Goal: Contribute content

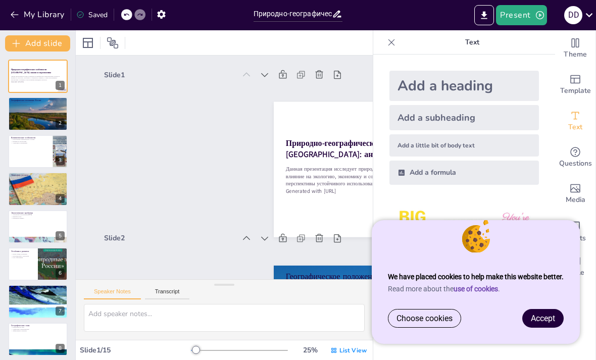
click at [544, 319] on span "Accept" at bounding box center [543, 318] width 24 height 10
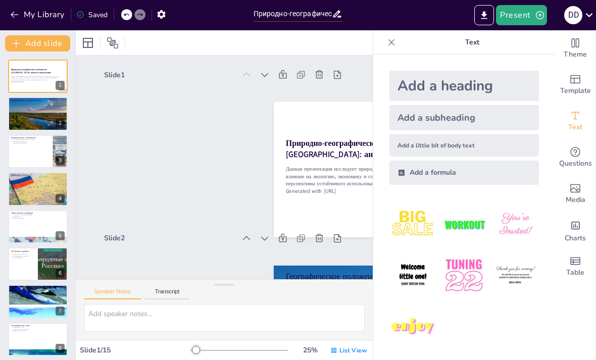
click at [391, 46] on icon at bounding box center [391, 42] width 10 height 10
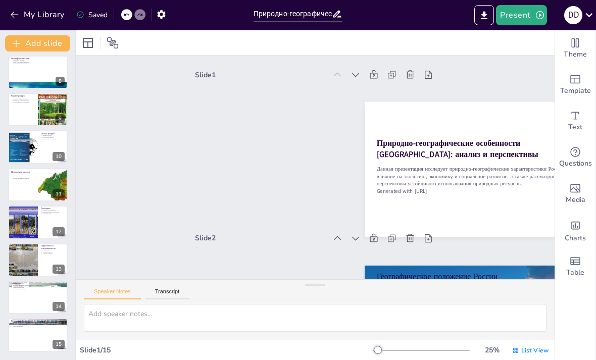
scroll to position [267, 0]
click at [33, 325] on p "Обсуждение значимости" at bounding box center [38, 325] width 54 height 2
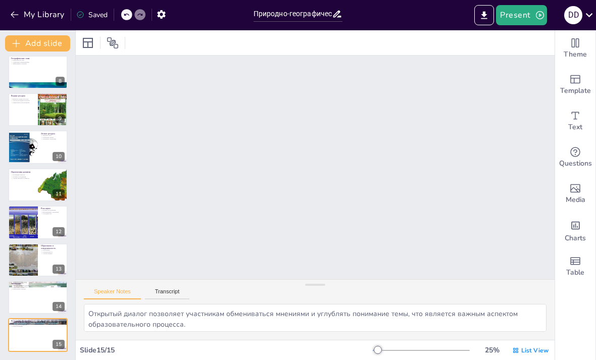
scroll to position [2246, 0]
click at [380, 345] on div "63 % List View" at bounding box center [462, 350] width 178 height 16
click at [392, 343] on div "63 % List View" at bounding box center [462, 350] width 178 height 16
click at [39, 187] on div at bounding box center [52, 184] width 33 height 33
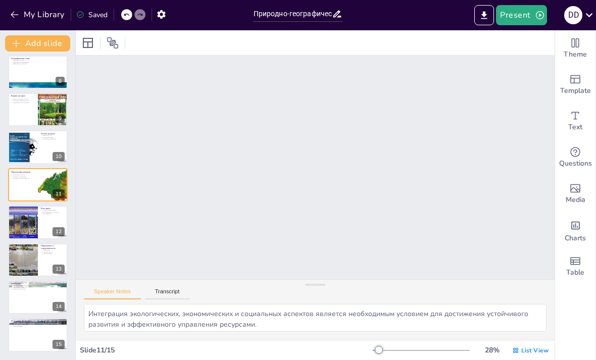
scroll to position [1820, 0]
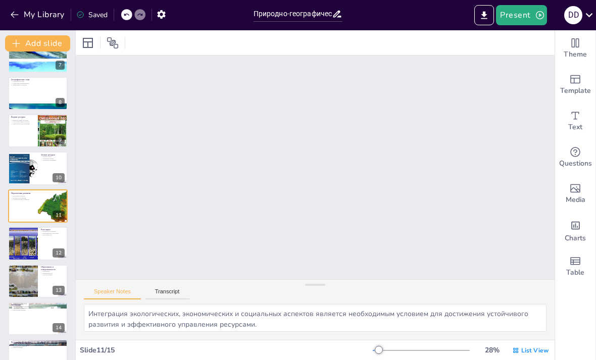
click at [30, 156] on div at bounding box center [22, 167] width 75 height 33
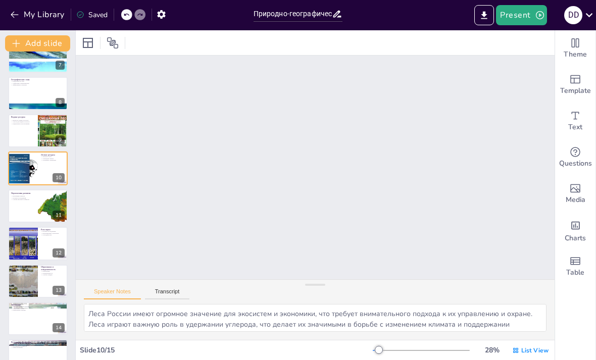
scroll to position [1639, 0]
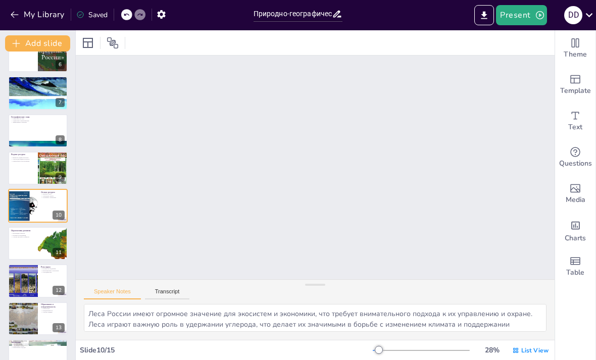
click at [26, 166] on div at bounding box center [38, 167] width 60 height 33
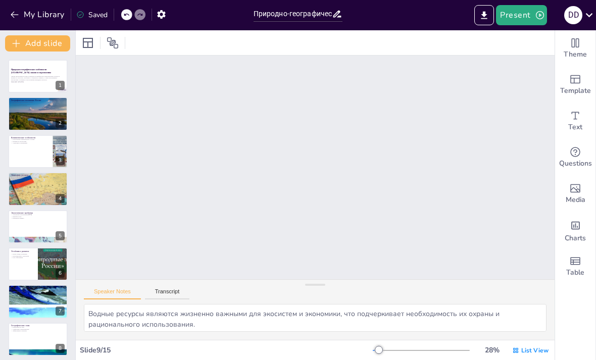
scroll to position [0, 0]
click at [32, 186] on div at bounding box center [38, 189] width 60 height 40
type textarea "Природные ресурсы [GEOGRAPHIC_DATA] являются основой её экономики и играют важн…"
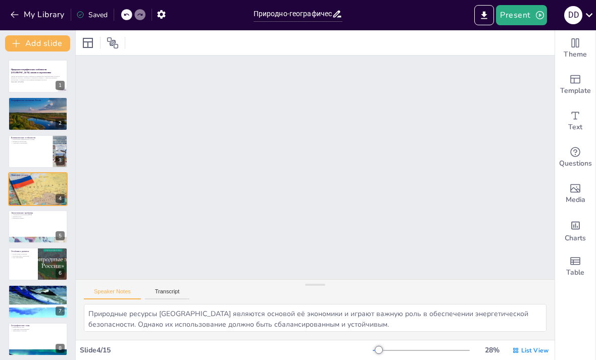
click at [575, 196] on span "Media" at bounding box center [575, 199] width 20 height 11
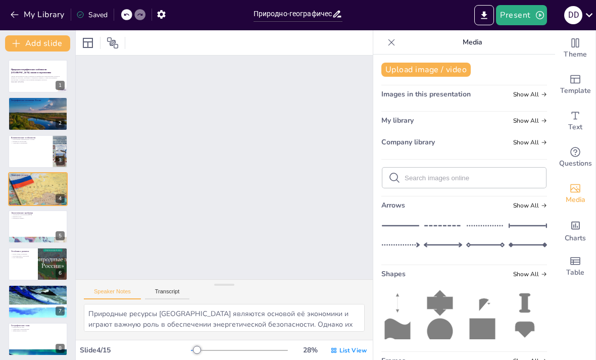
click at [485, 17] on icon "Export to PowerPoint" at bounding box center [484, 15] width 11 height 11
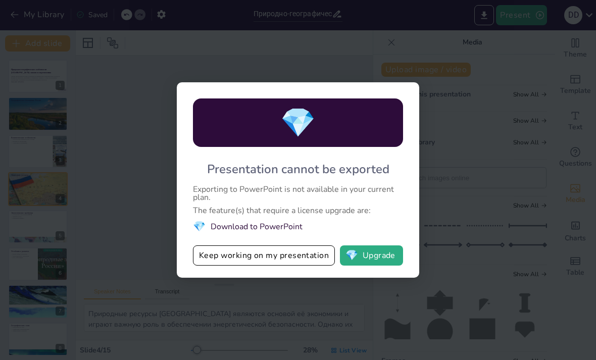
click at [507, 84] on div "💎 Presentation cannot be exported Exporting to PowerPoint is not available in y…" at bounding box center [298, 180] width 596 height 360
click at [396, 93] on div "💎 Presentation cannot be exported Exporting to PowerPoint is not available in y…" at bounding box center [298, 179] width 242 height 195
click at [211, 264] on button "Keep working on my presentation" at bounding box center [264, 255] width 142 height 20
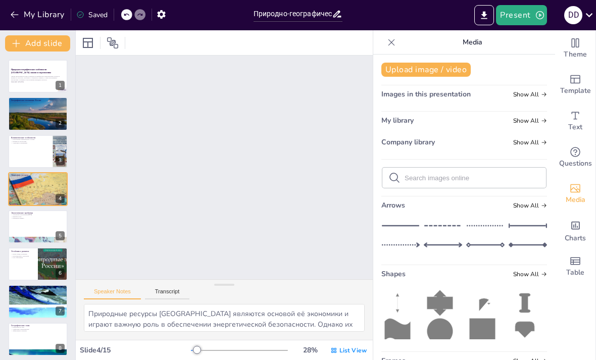
click at [385, 44] on div at bounding box center [391, 42] width 16 height 16
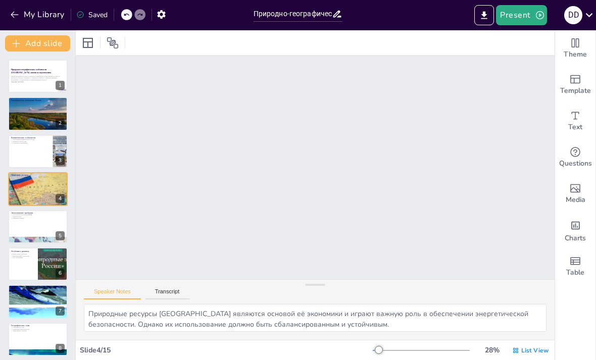
click at [21, 16] on button "My Library" at bounding box center [38, 15] width 61 height 16
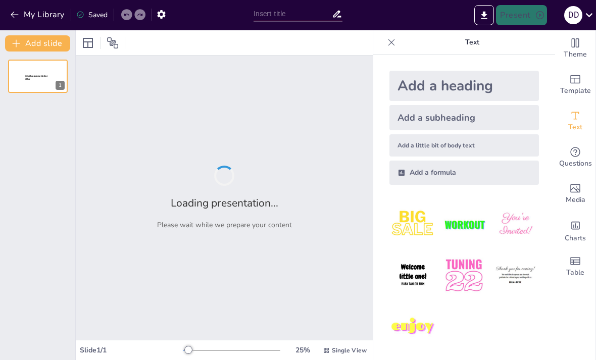
type input "Природно-географические особенности [GEOGRAPHIC_DATA]: анализ и перспективы"
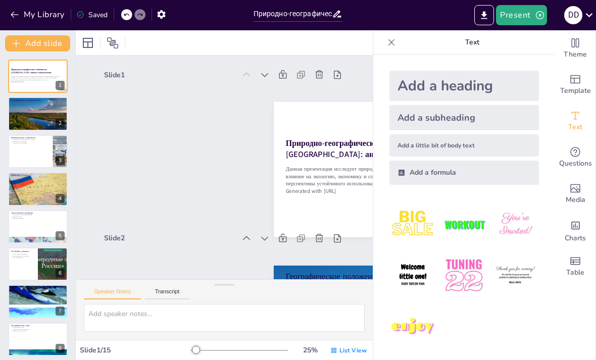
click at [391, 46] on icon at bounding box center [391, 42] width 10 height 10
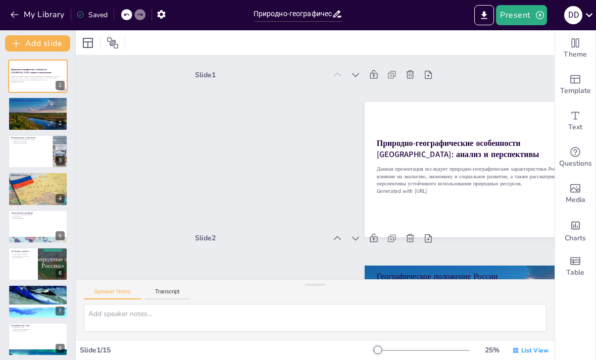
click at [116, 44] on icon at bounding box center [112, 42] width 11 height 11
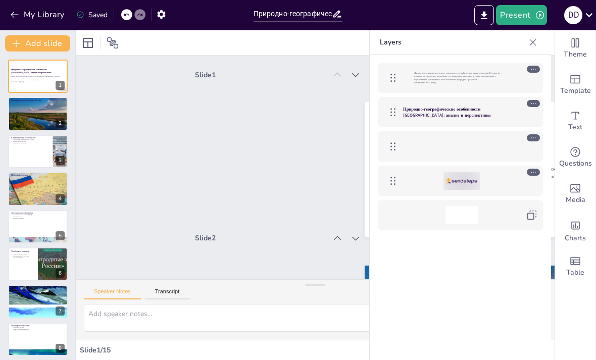
click at [328, 236] on icon at bounding box center [322, 241] width 12 height 12
type textarea "Географическое положение России является ключевым фактором, определяющим её при…"
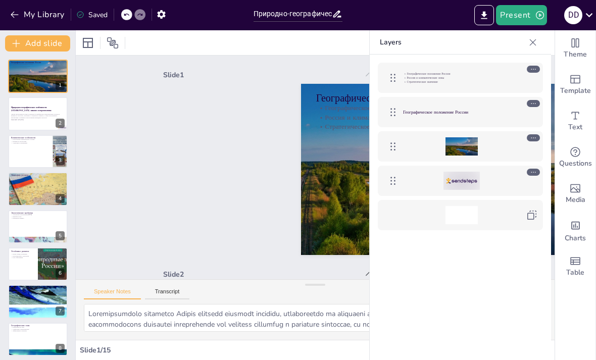
click at [352, 239] on div at bounding box center [449, 197] width 340 height 261
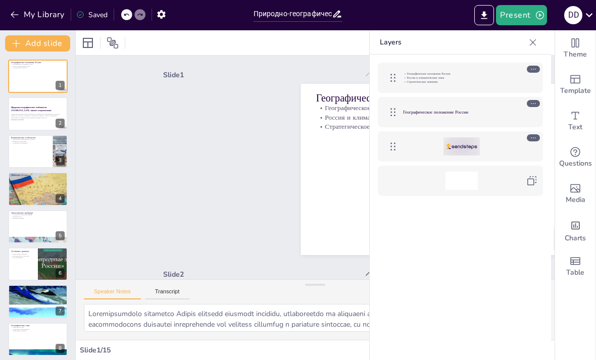
click at [95, 48] on div at bounding box center [88, 43] width 16 height 16
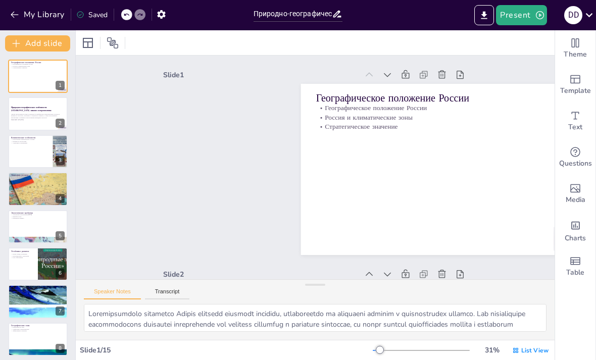
click at [587, 16] on icon at bounding box center [589, 15] width 14 height 14
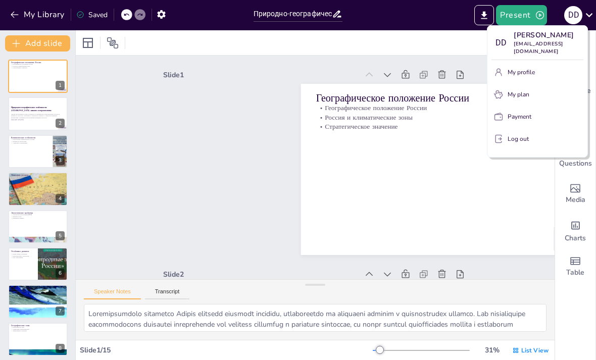
click at [528, 143] on button "Log out" at bounding box center [537, 139] width 92 height 16
